Goal: Find specific page/section: Find specific page/section

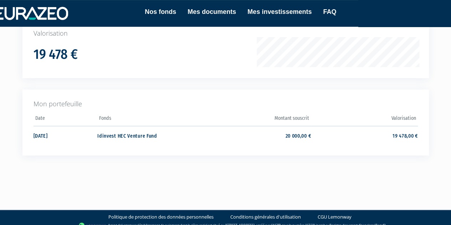
scroll to position [128, 0]
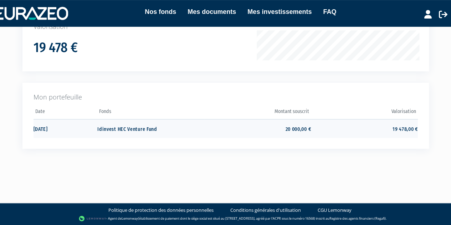
click at [299, 129] on td "20 000,00 €" at bounding box center [257, 128] width 107 height 19
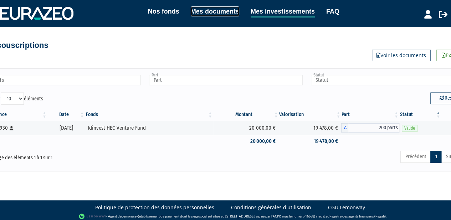
click at [217, 12] on link "Mes documents" at bounding box center [215, 11] width 49 height 10
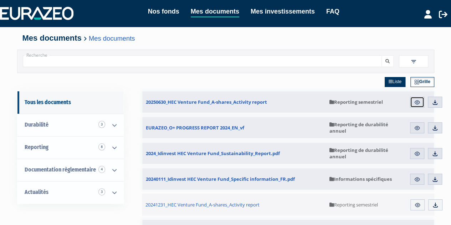
click at [415, 99] on img at bounding box center [417, 102] width 6 height 6
